Goal: Task Accomplishment & Management: Manage account settings

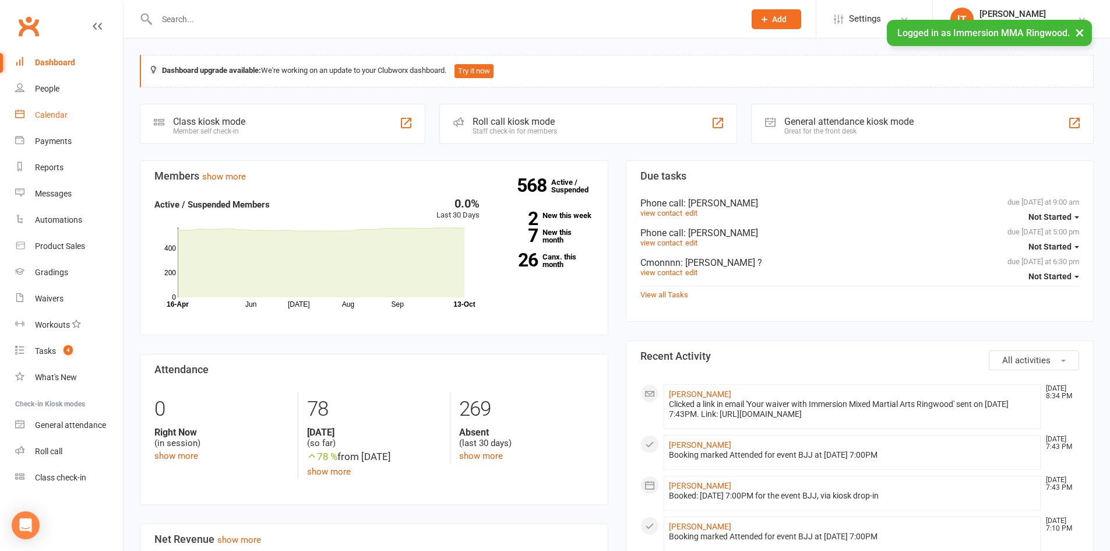
click at [50, 120] on link "Calendar" at bounding box center [69, 115] width 108 height 26
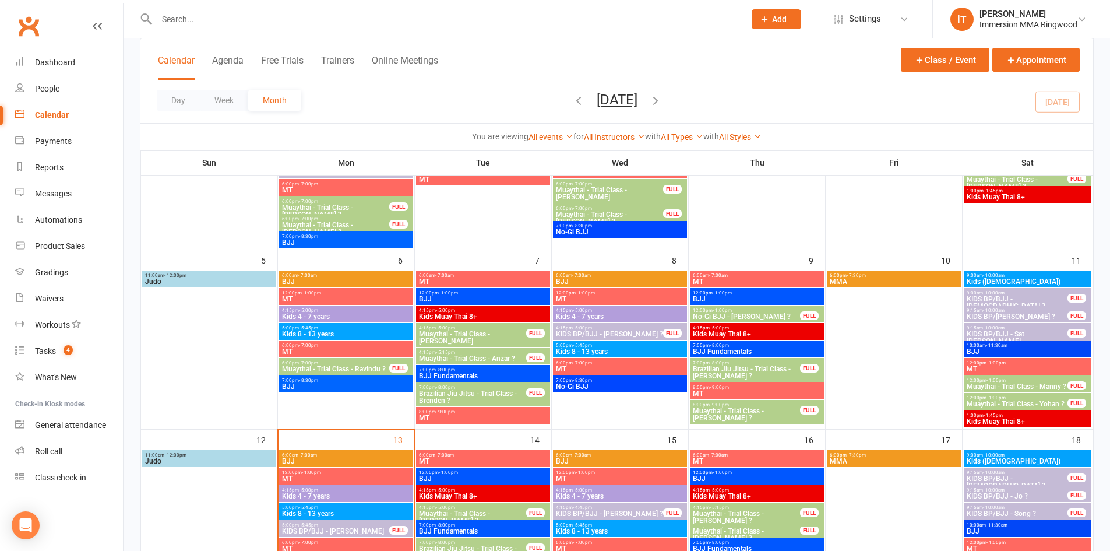
scroll to position [389, 0]
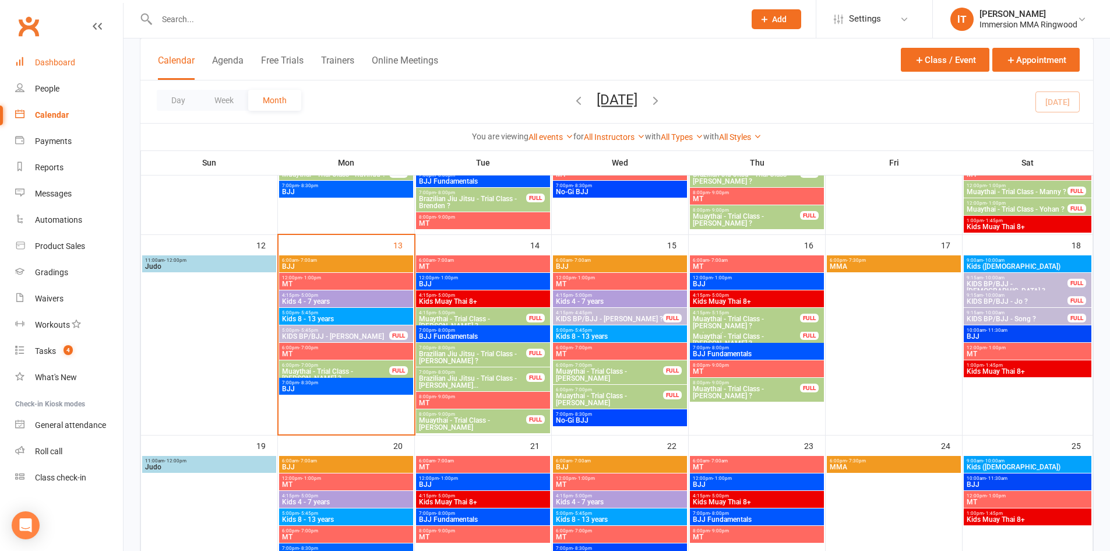
click at [55, 64] on div "Dashboard" at bounding box center [55, 62] width 40 height 9
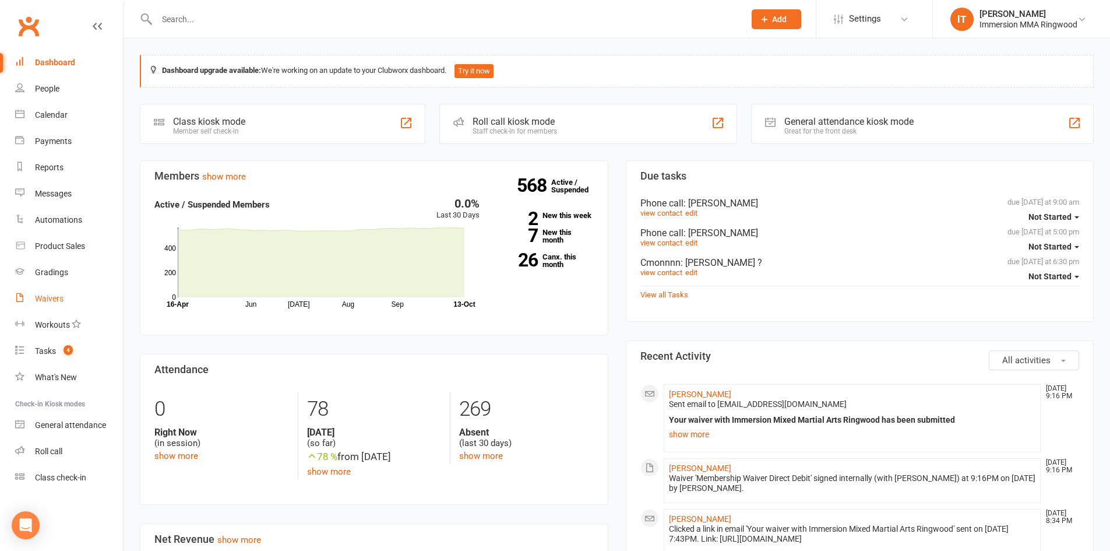
click at [62, 297] on div "Waivers" at bounding box center [49, 298] width 29 height 9
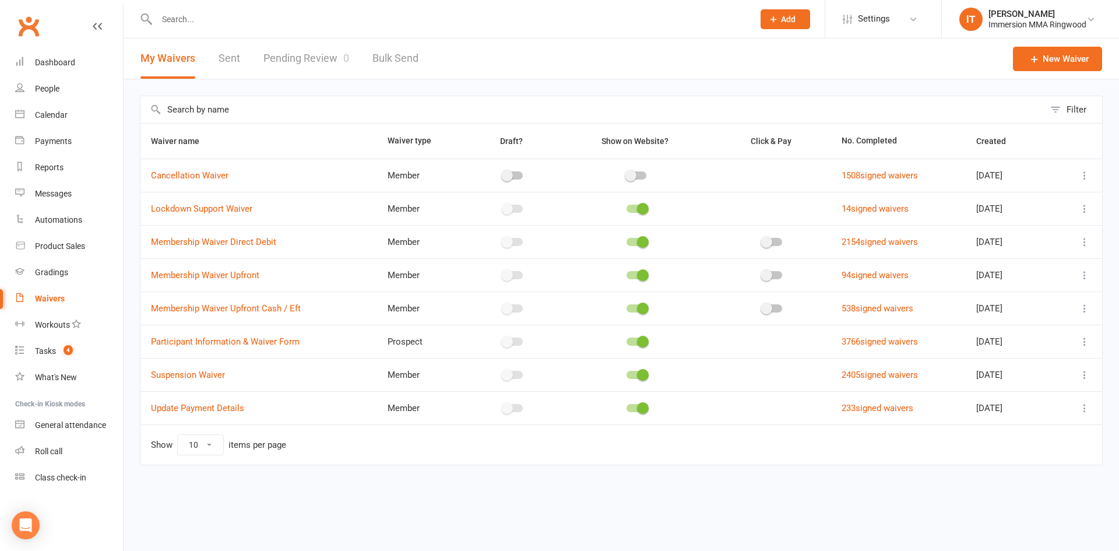
click at [298, 61] on link "Pending Review 0" at bounding box center [306, 58] width 86 height 40
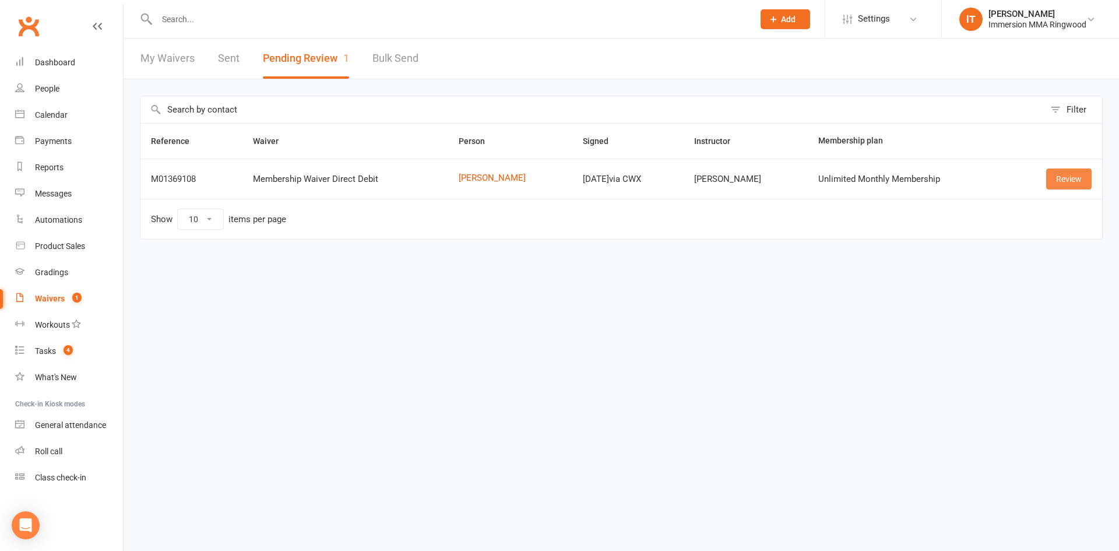
click at [1065, 182] on link "Review" at bounding box center [1068, 178] width 45 height 21
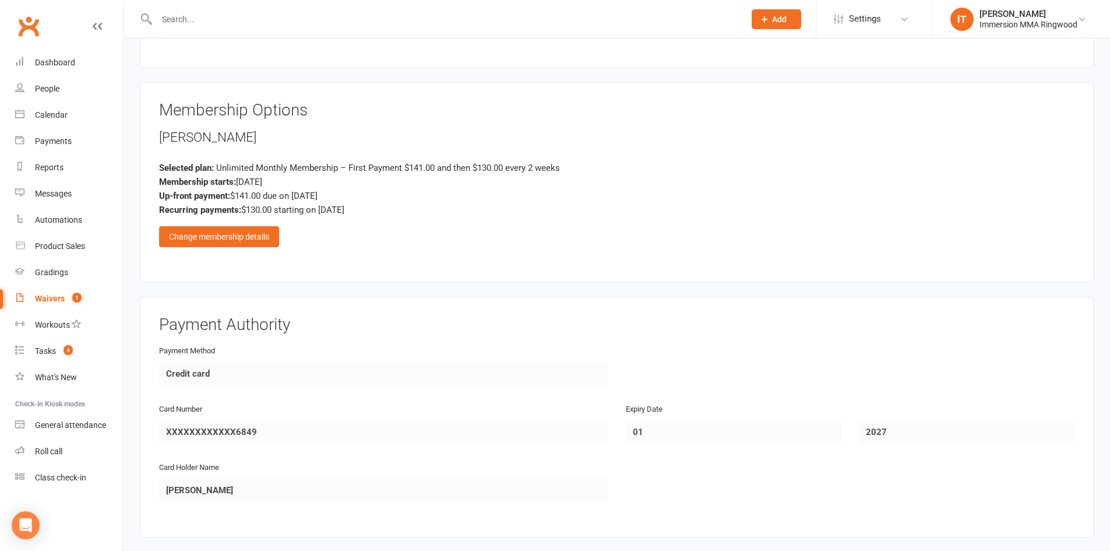
scroll to position [1192, 0]
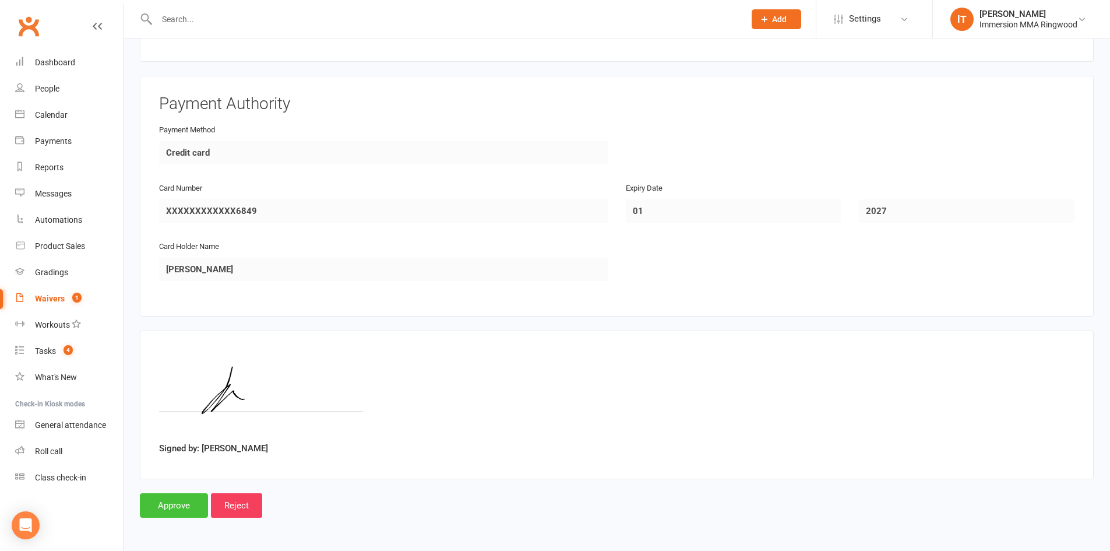
click at [178, 497] on input "Approve" at bounding box center [174, 505] width 68 height 24
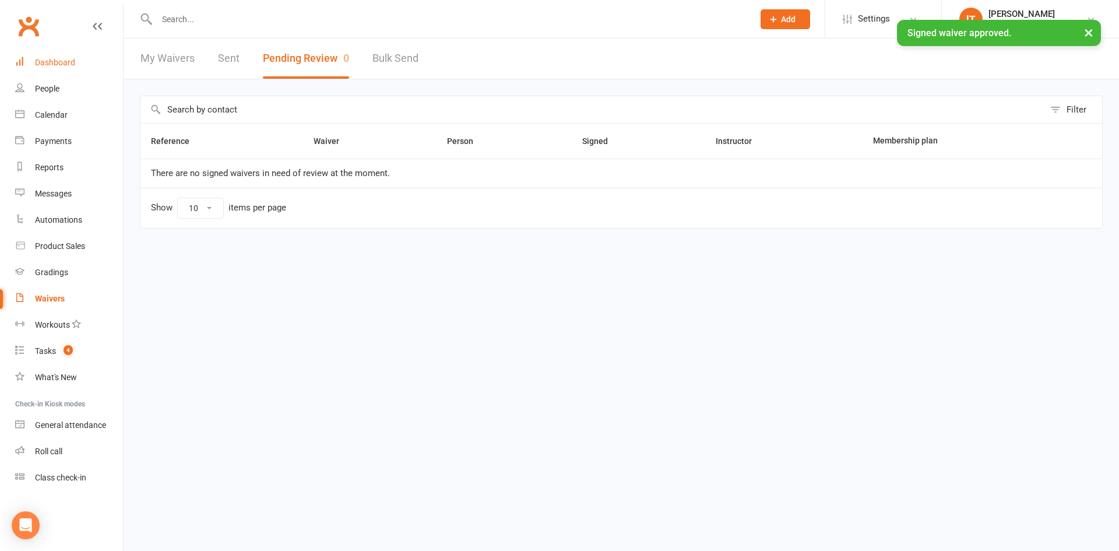
click at [74, 68] on link "Dashboard" at bounding box center [69, 63] width 108 height 26
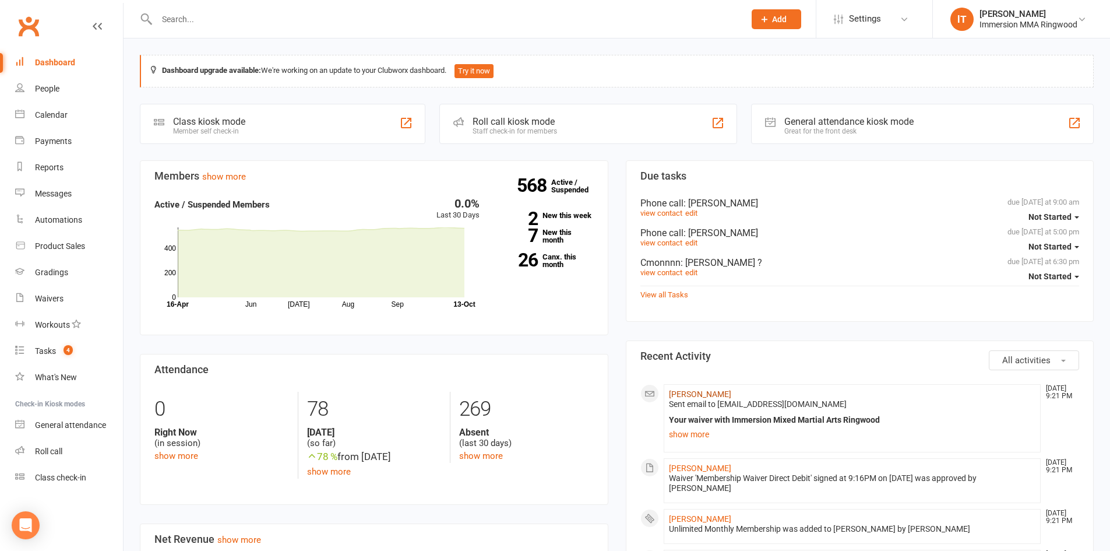
click at [678, 391] on link "[PERSON_NAME]" at bounding box center [700, 393] width 62 height 9
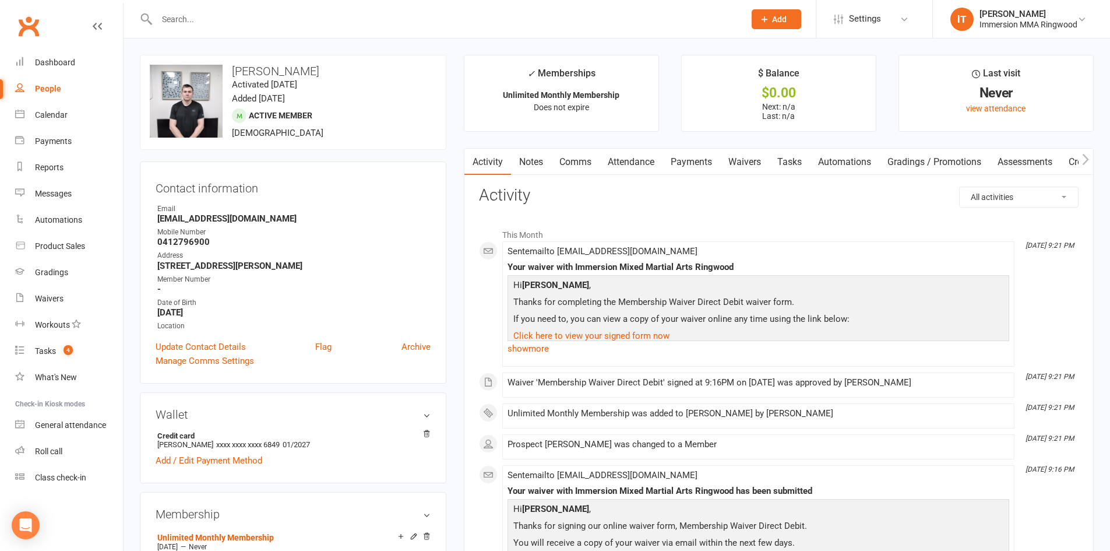
click at [538, 161] on link "Notes" at bounding box center [531, 162] width 40 height 27
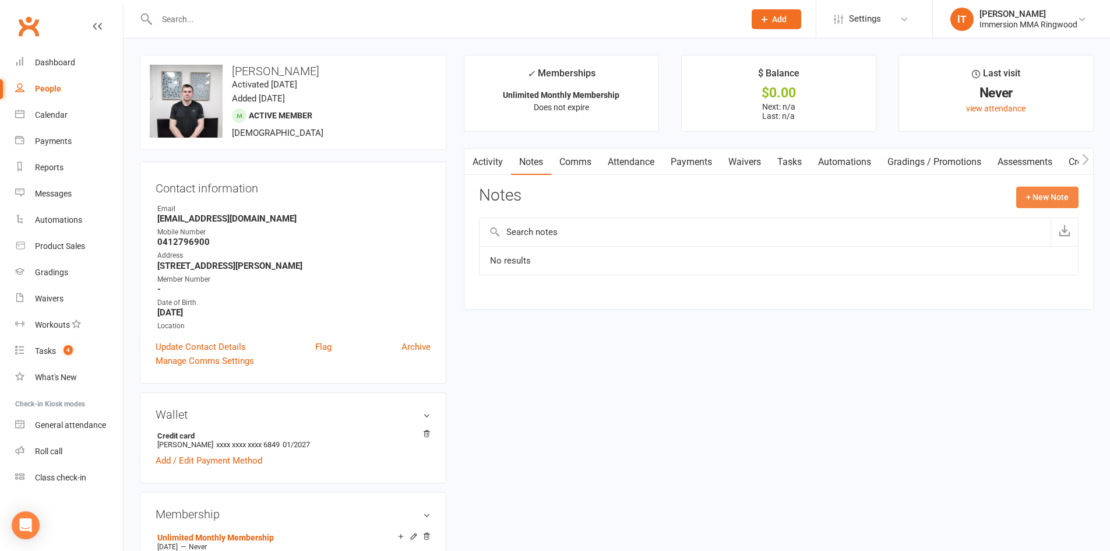
click at [1036, 202] on button "+ New Note" at bounding box center [1047, 196] width 62 height 21
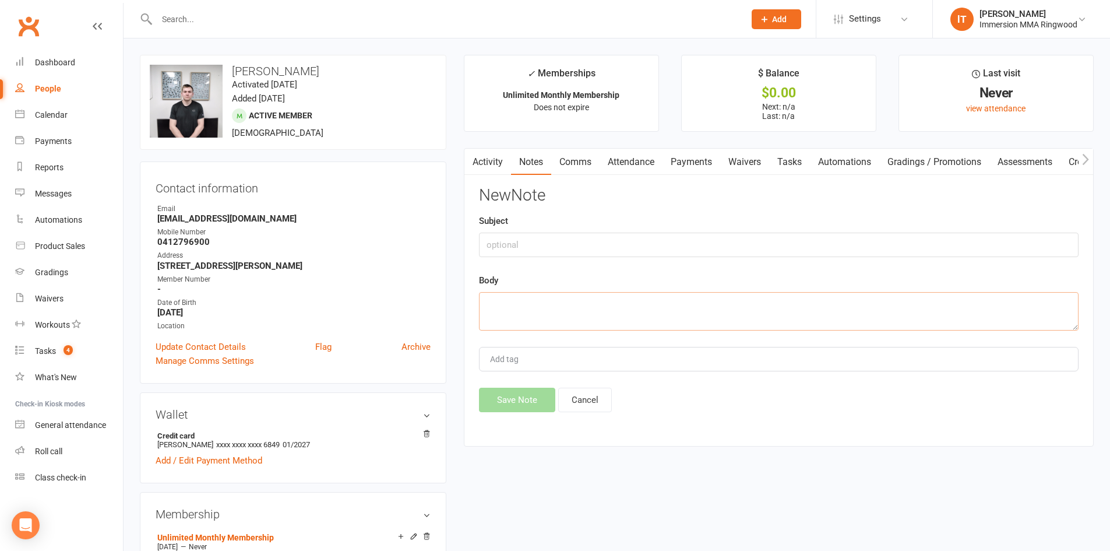
drag, startPoint x: 592, startPoint y: 306, endPoint x: 625, endPoint y: 299, distance: 33.4
click at [594, 306] on textarea at bounding box center [778, 311] width 599 height 38
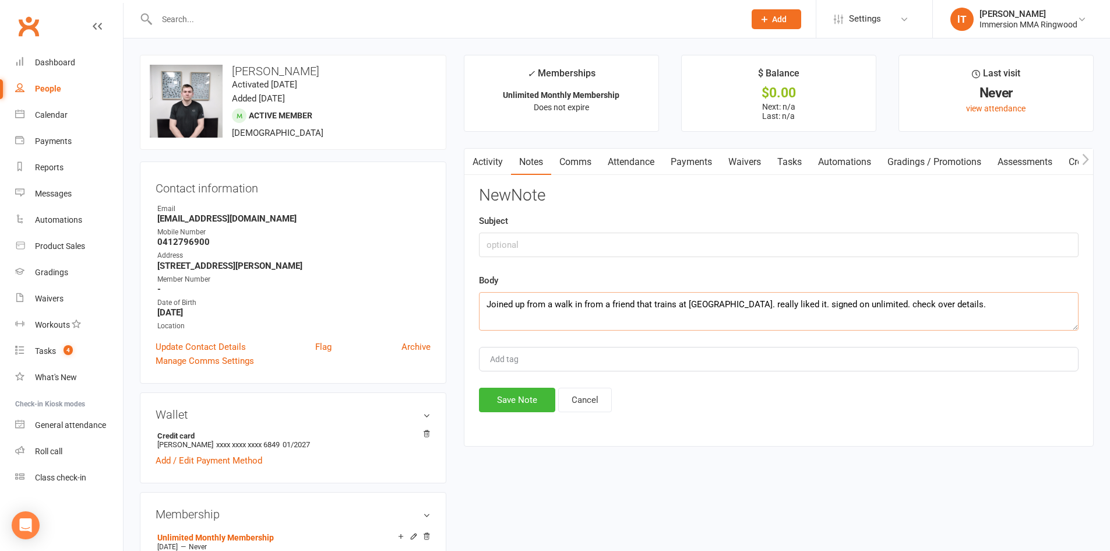
click at [696, 304] on textarea "Joined up from a walk in from a friend that trains at [GEOGRAPHIC_DATA]. really…" at bounding box center [778, 311] width 599 height 38
click at [854, 303] on textarea "Joined up from a walk in from a friend that trains at [PERSON_NAME][GEOGRAPHIC_…" at bounding box center [778, 311] width 599 height 38
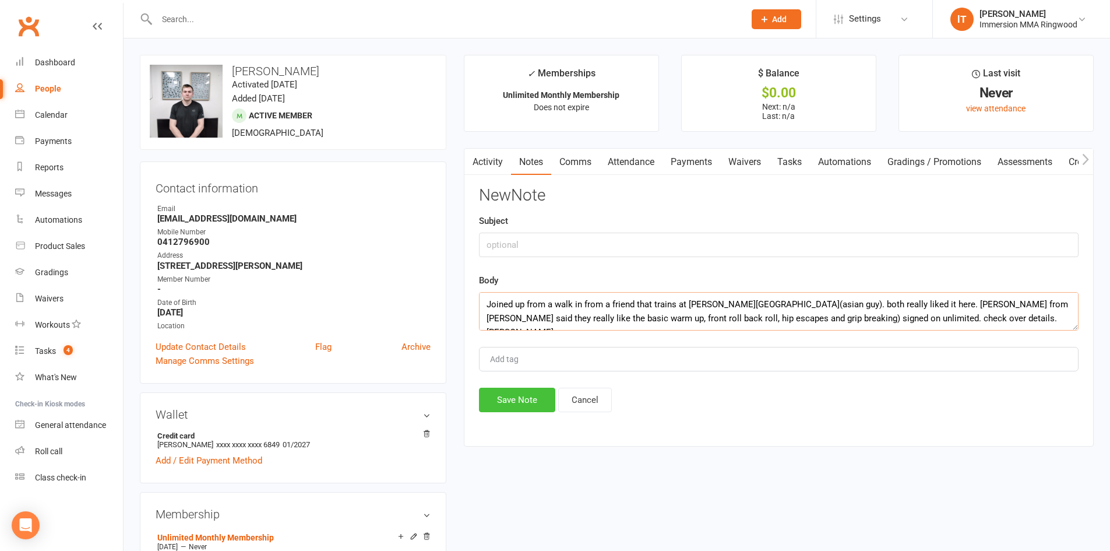
type textarea "Joined up from a walk in from a friend that trains at [PERSON_NAME][GEOGRAPHIC_…"
click at [523, 396] on button "Save Note" at bounding box center [517, 399] width 76 height 24
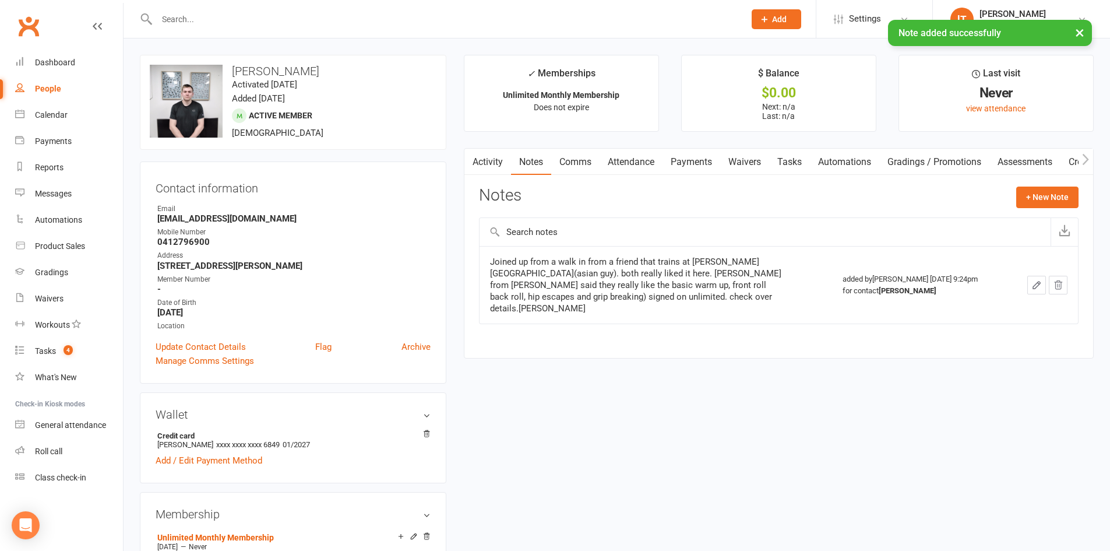
click at [801, 164] on link "Tasks" at bounding box center [789, 162] width 41 height 27
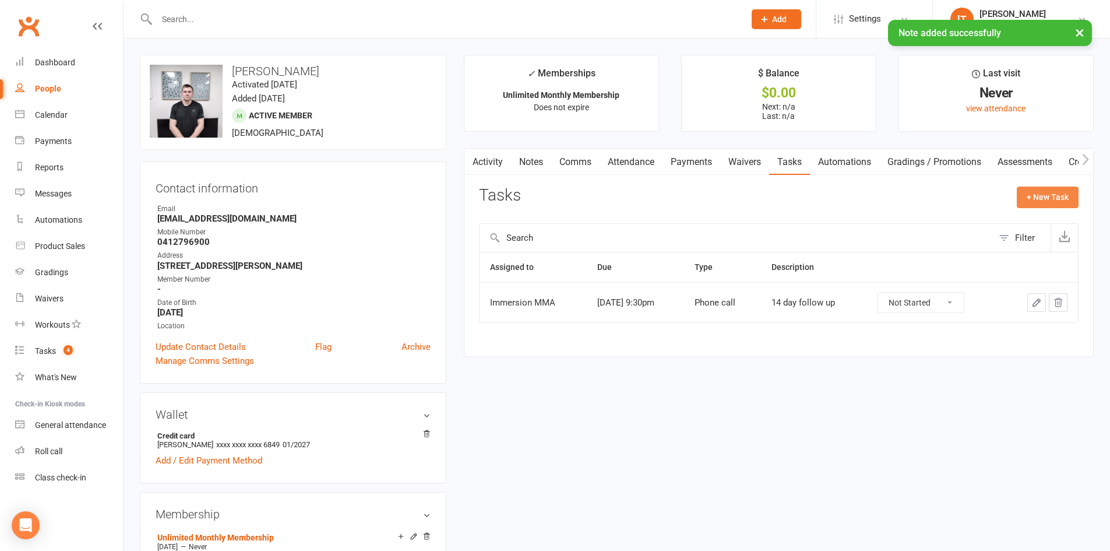
click at [1046, 202] on button "+ New Task" at bounding box center [1048, 196] width 62 height 21
select select "31638"
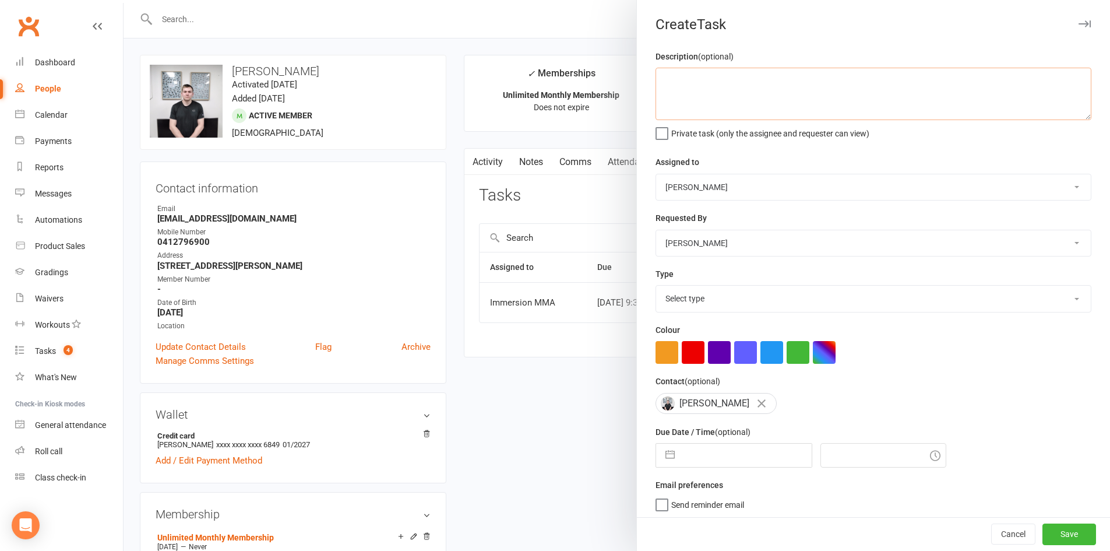
click at [756, 107] on textarea at bounding box center [873, 94] width 436 height 52
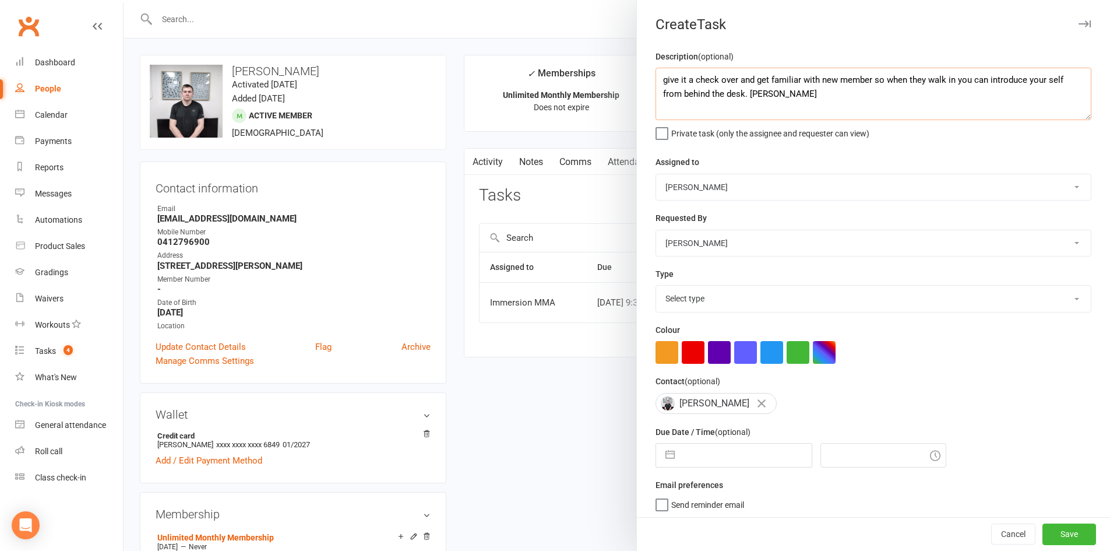
type textarea "give it a check over and get familiar with new member so when they walk in you …"
click at [801, 188] on select "[PERSON_NAME] [PERSON_NAME] [PERSON_NAME] [PERSON_NAME] [PERSON_NAME] [PERSON_N…" at bounding box center [873, 187] width 435 height 26
select select "12913"
click at [656, 175] on select "[PERSON_NAME] [PERSON_NAME] [PERSON_NAME] [PERSON_NAME] [PERSON_NAME] [PERSON_N…" at bounding box center [873, 187] width 435 height 26
click at [762, 297] on select "Select type Cmonnnn E-mail Financial Follow-up Help Just do it Letting ya know …" at bounding box center [873, 298] width 435 height 26
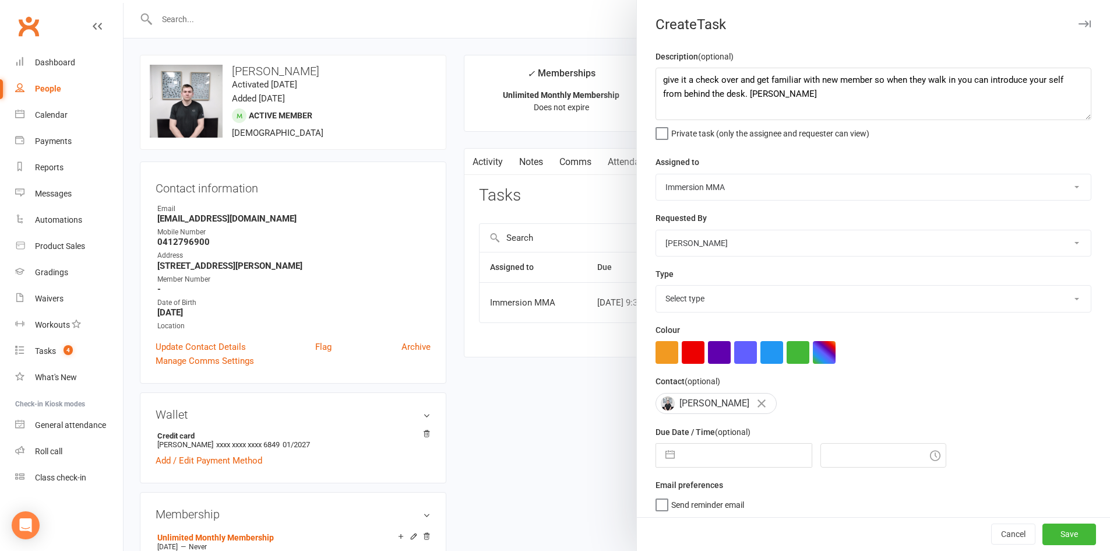
select select
click at [656, 288] on select "Select type Cmonnnn E-mail Financial Follow-up Help Just do it Letting ya know …" at bounding box center [873, 298] width 435 height 26
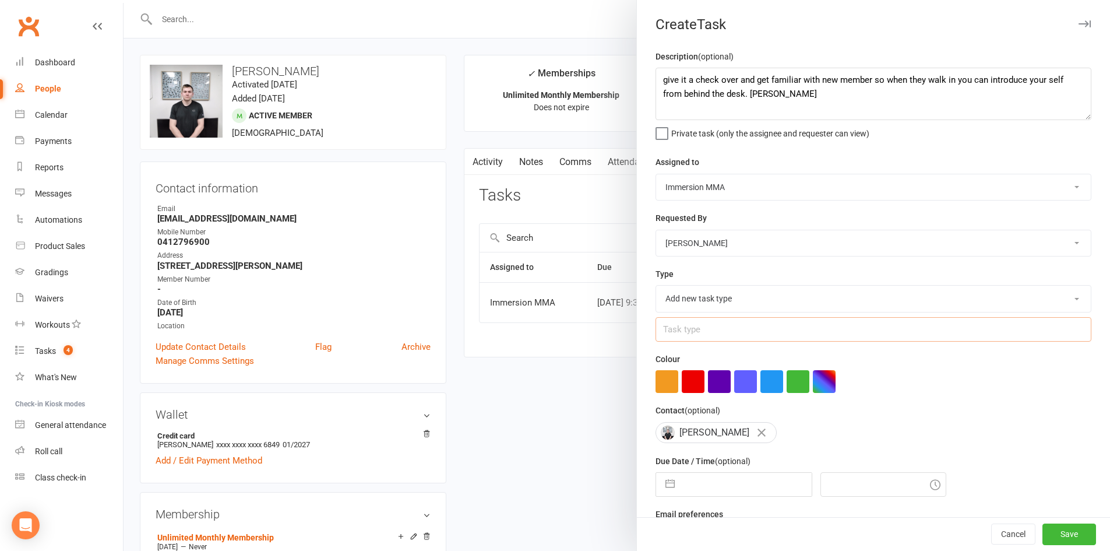
click at [699, 326] on input "text" at bounding box center [873, 329] width 436 height 24
type input "Follow up"
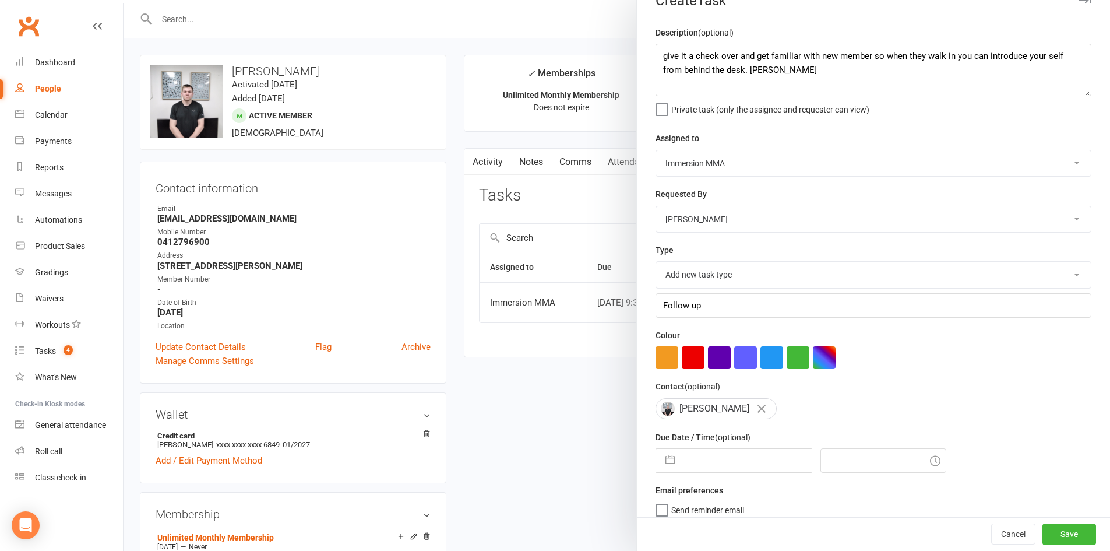
scroll to position [56, 0]
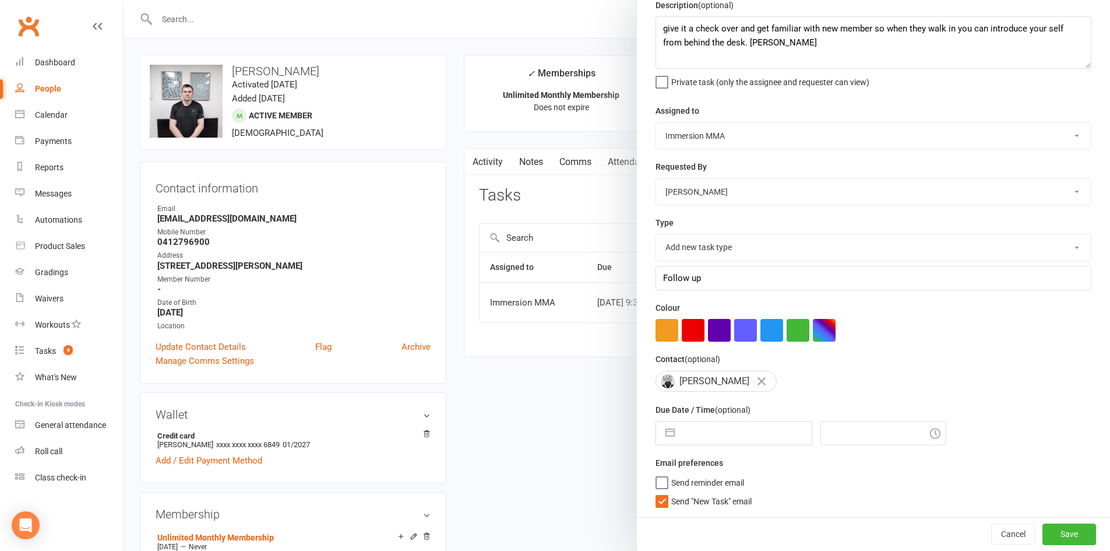
click at [767, 436] on input "text" at bounding box center [745, 432] width 131 height 23
select select "8"
select select "2025"
select select "9"
select select "2025"
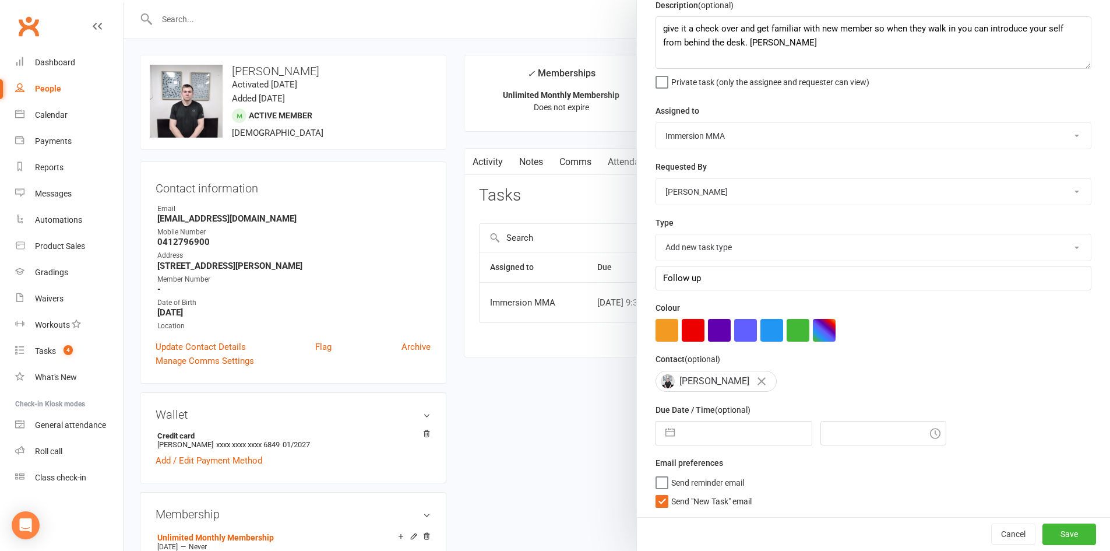
select select "10"
select select "2025"
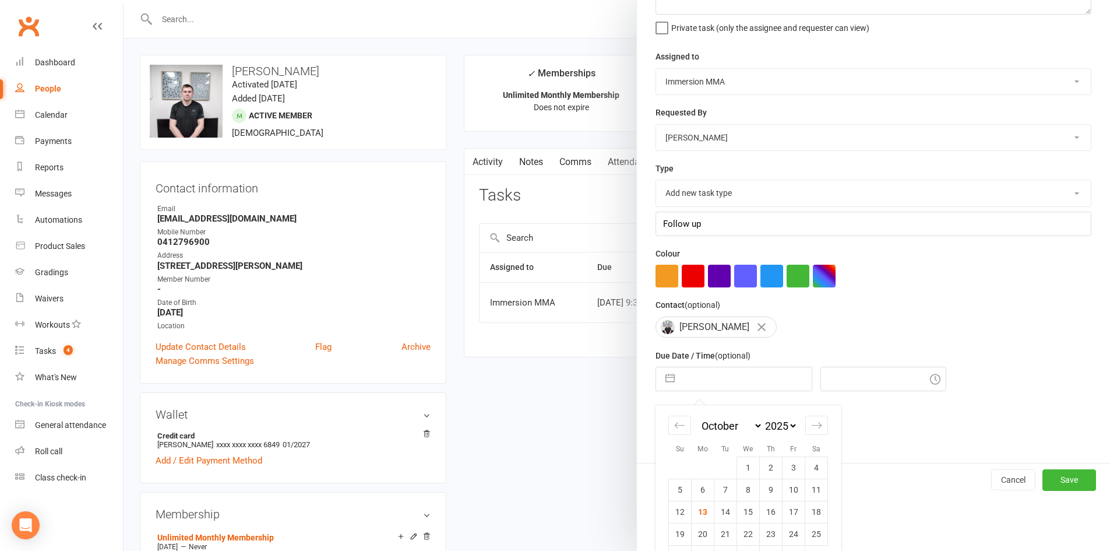
scroll to position [140, 0]
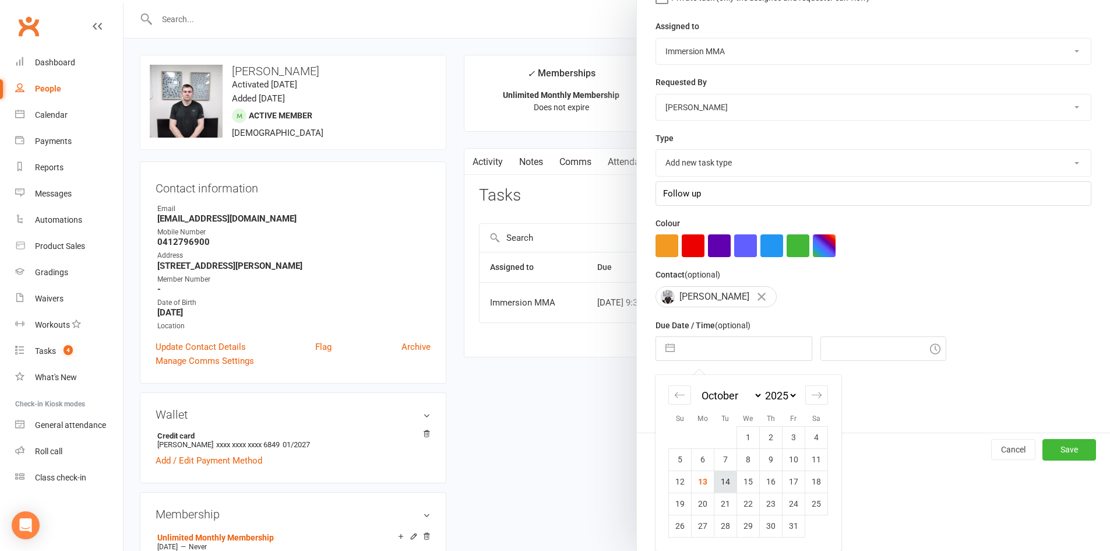
click at [714, 485] on td "14" at bounding box center [725, 481] width 23 height 22
type input "[DATE]"
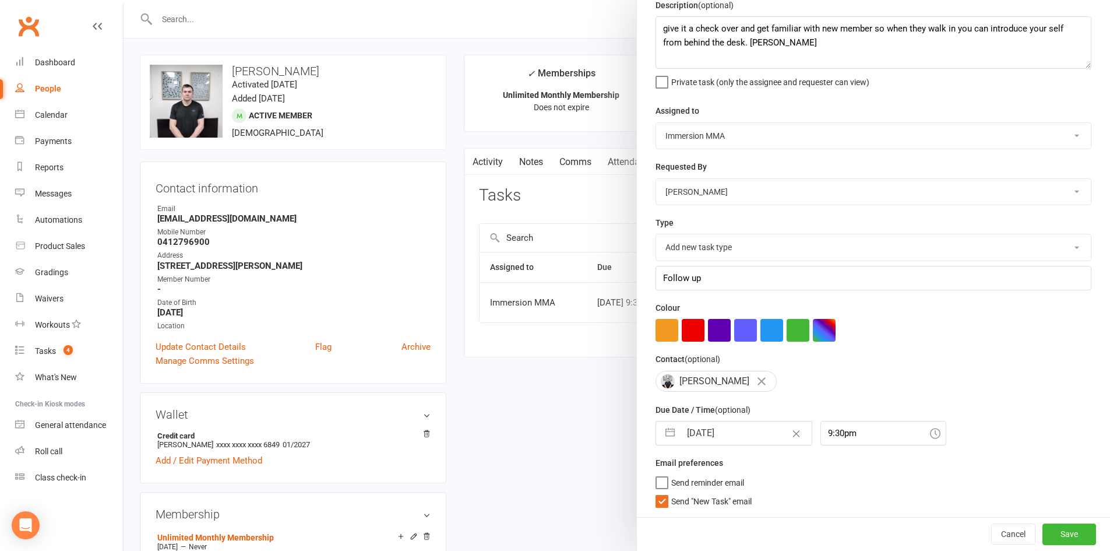
click at [930, 435] on icon at bounding box center [935, 433] width 10 height 10
click at [852, 433] on input "9:30pm" at bounding box center [883, 433] width 126 height 24
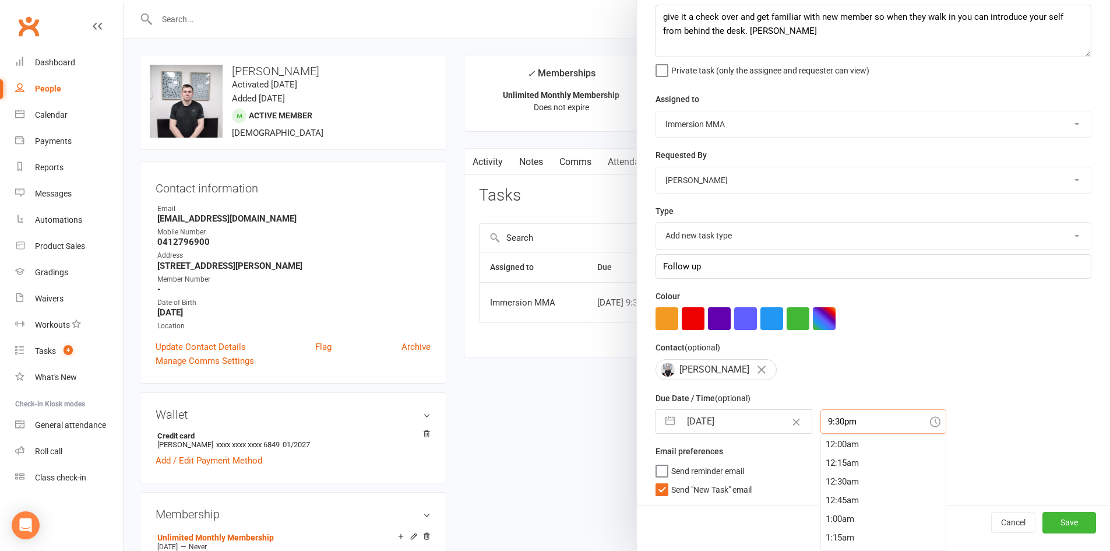
scroll to position [1585, 0]
type input "9:30am"
click at [954, 452] on div "Email preferences Send reminder email Send "New Task" email" at bounding box center [873, 469] width 436 height 51
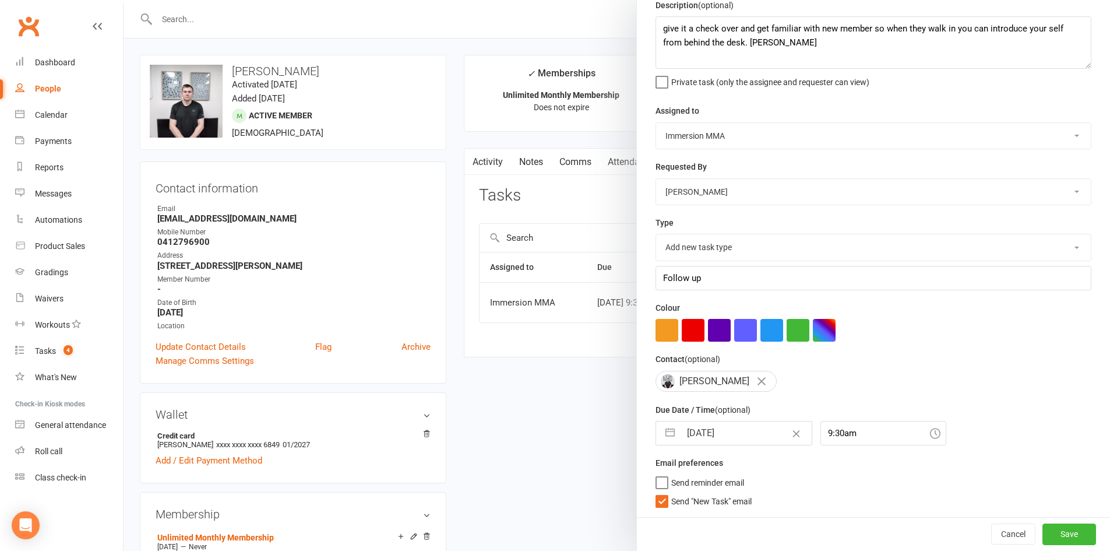
scroll to position [56, 0]
click at [1043, 529] on button "Save" at bounding box center [1069, 533] width 54 height 21
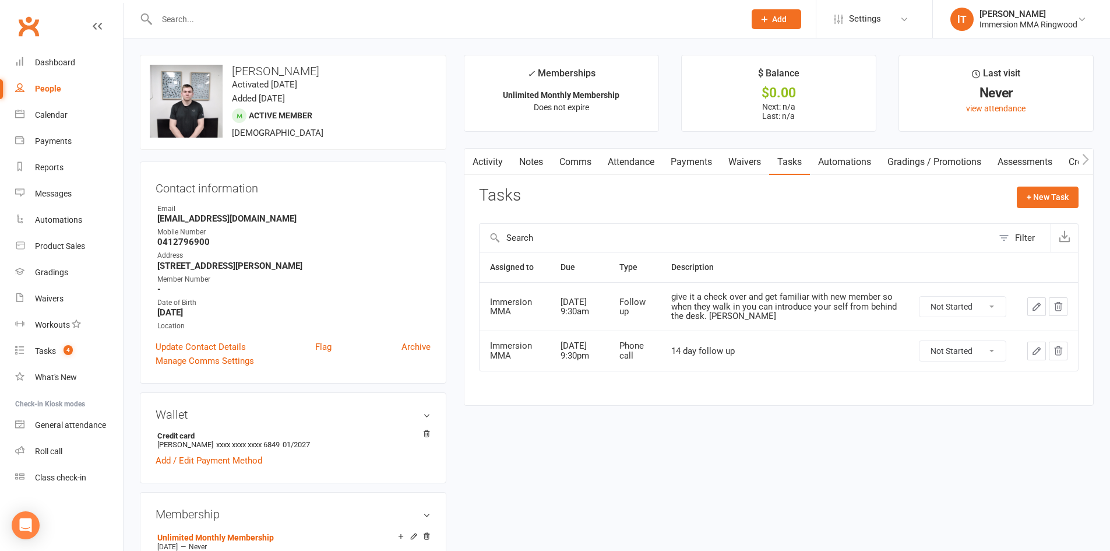
click at [578, 163] on link "Comms" at bounding box center [575, 162] width 48 height 27
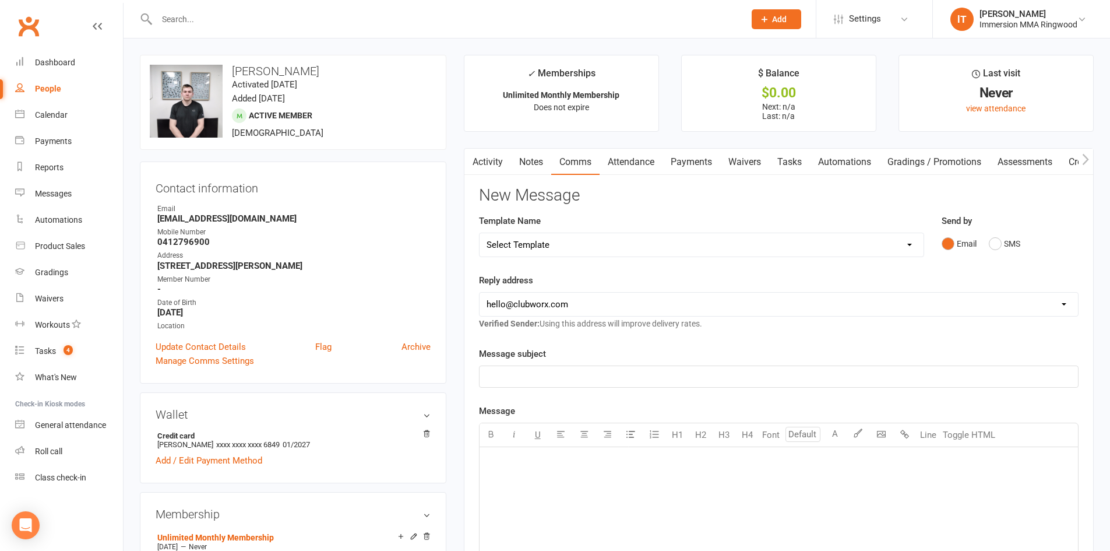
click at [538, 164] on link "Notes" at bounding box center [531, 162] width 40 height 27
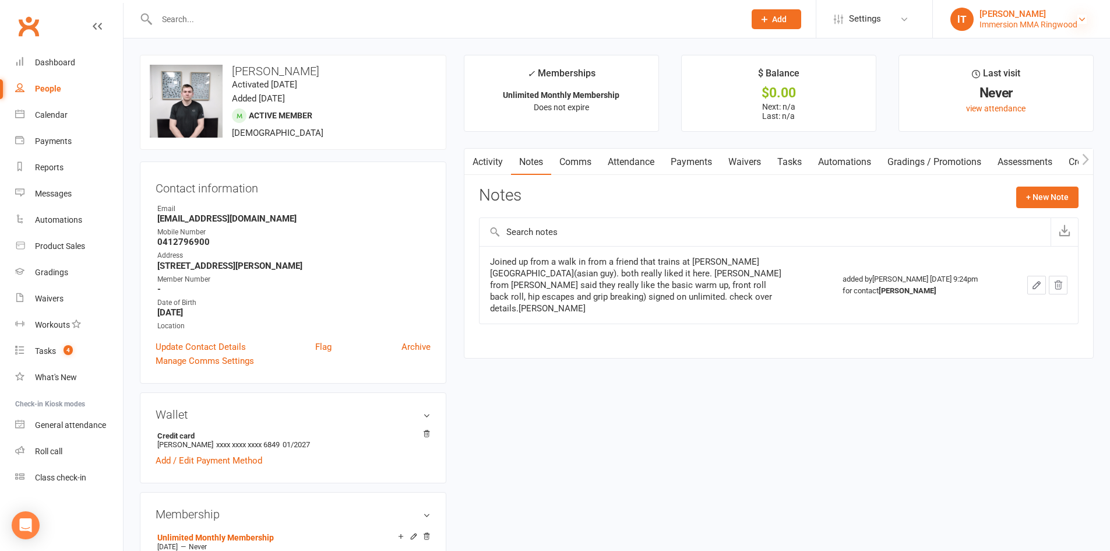
click at [1078, 19] on icon at bounding box center [1081, 19] width 9 height 9
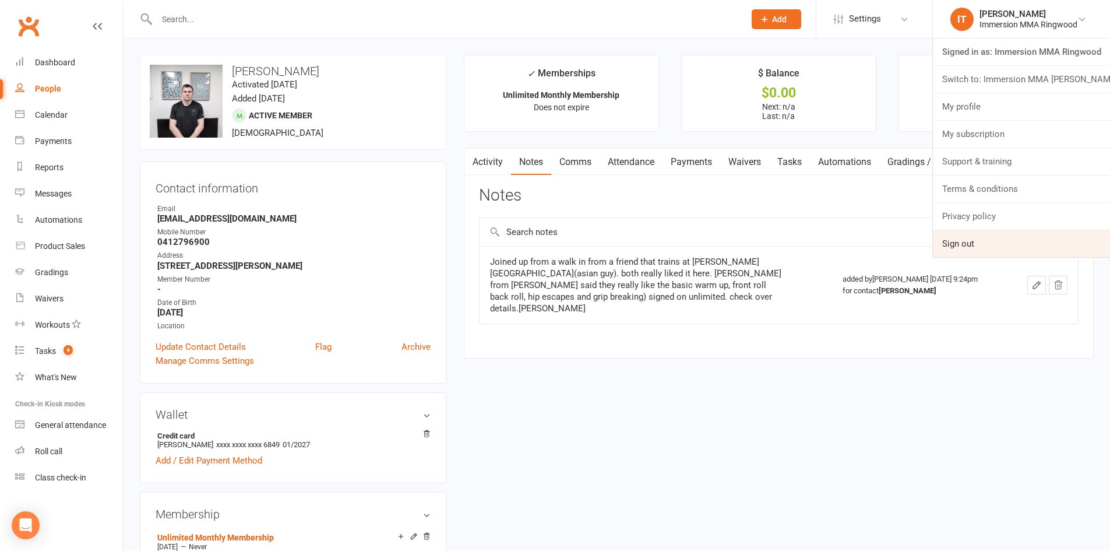
click at [979, 241] on link "Sign out" at bounding box center [1021, 243] width 177 height 27
